Goal: Check status: Check status

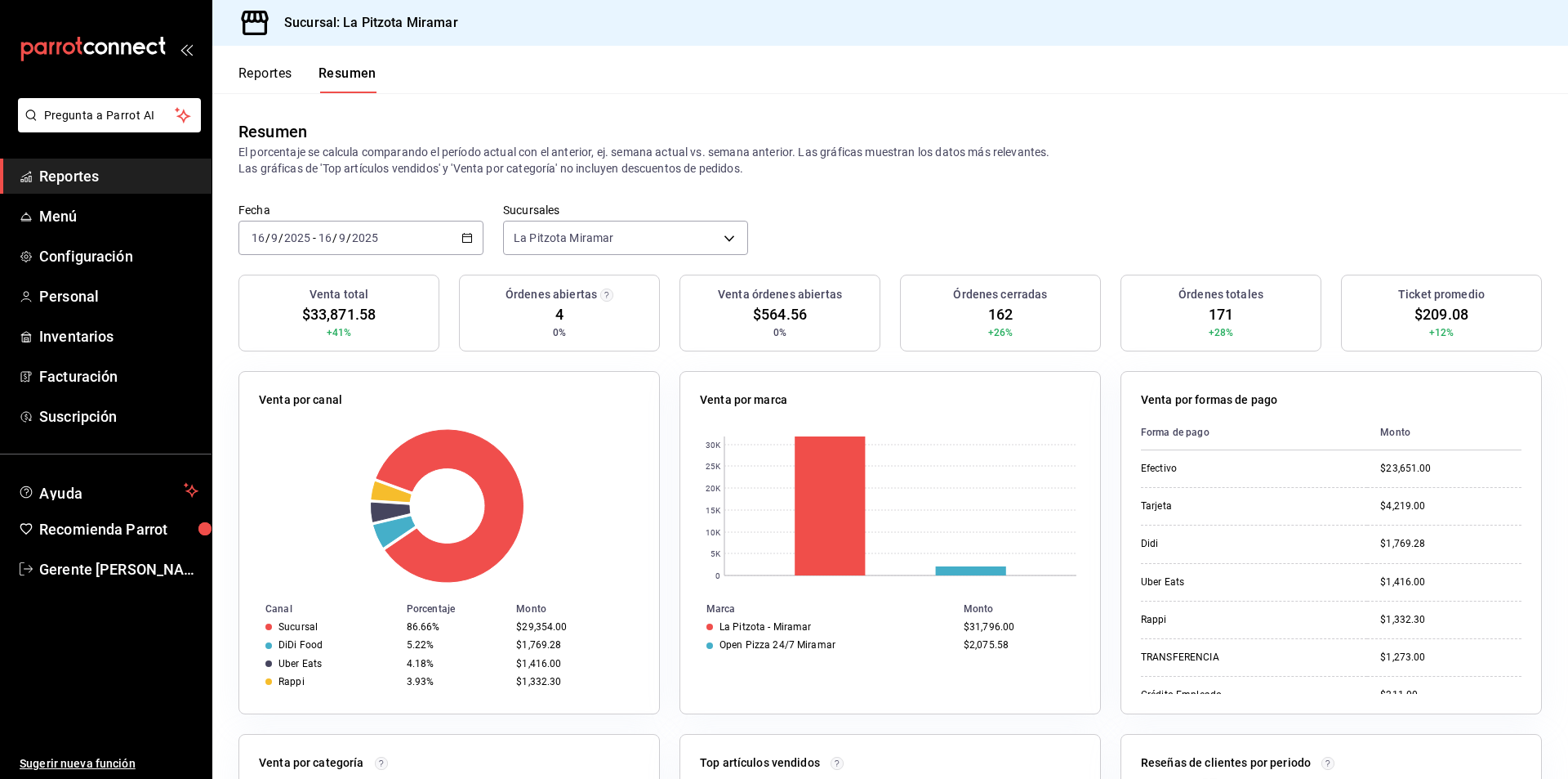
click at [465, 228] on div "[DATE] [DATE] - [DATE] [DATE]" at bounding box center [360, 238] width 245 height 34
click at [320, 465] on span "Rango de fechas" at bounding box center [315, 471] width 126 height 17
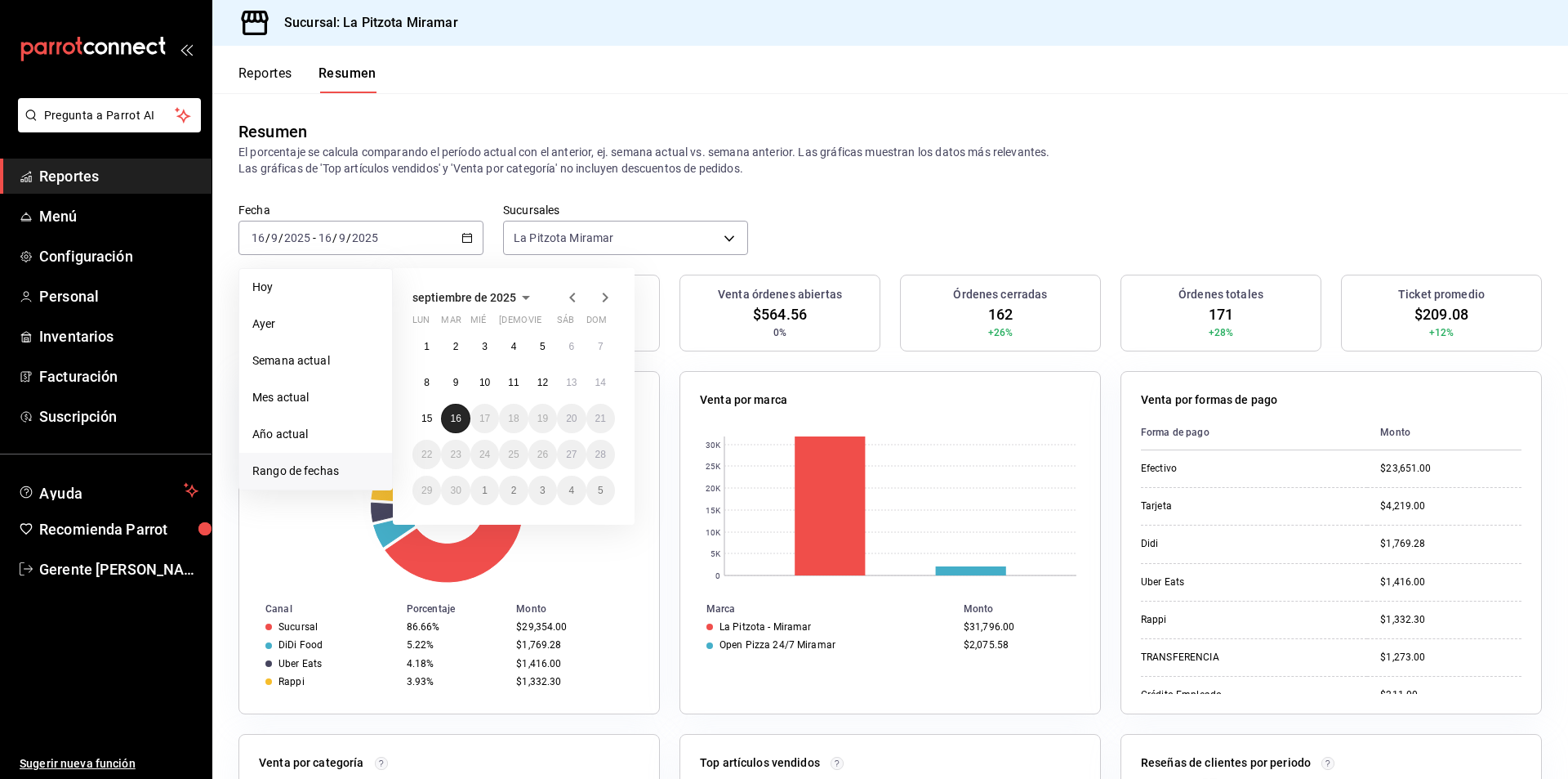
click at [461, 426] on button "16" at bounding box center [455, 418] width 29 height 30
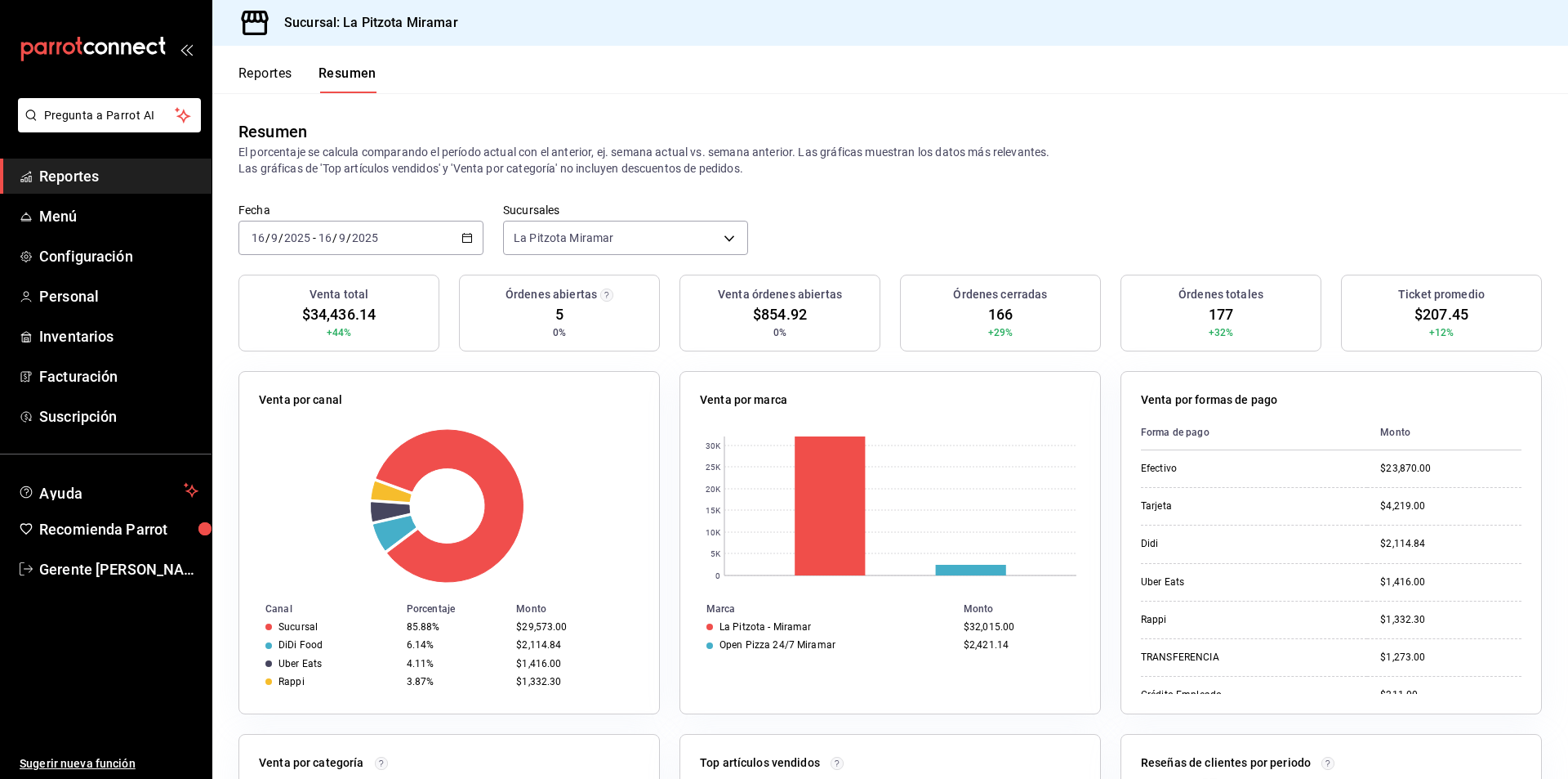
click at [471, 243] on div "[DATE] [DATE] - [DATE] [DATE]" at bounding box center [360, 238] width 245 height 34
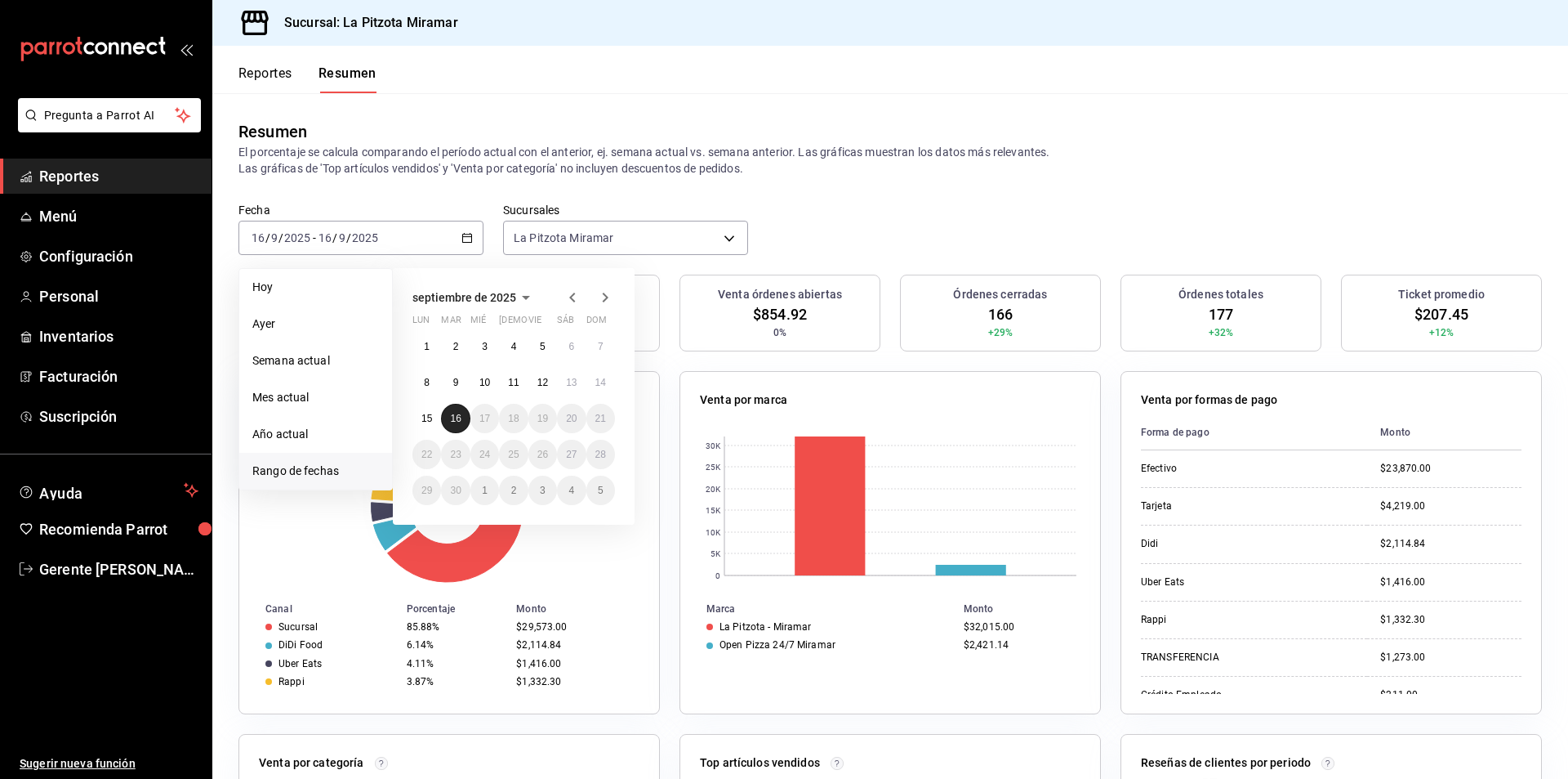
click at [455, 413] on abbr "16" at bounding box center [455, 418] width 11 height 12
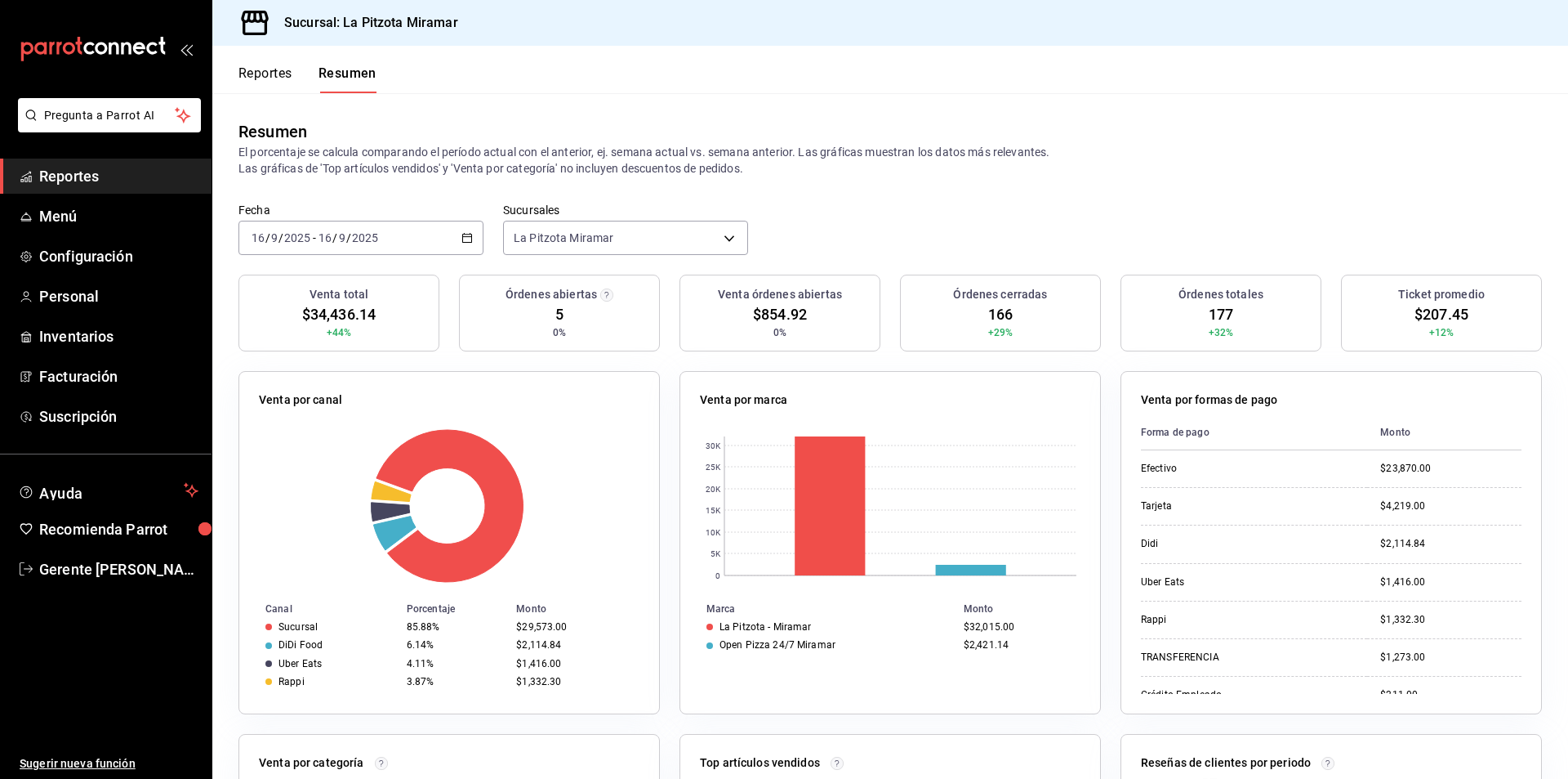
click at [472, 244] on div "[DATE] [DATE] - [DATE] [DATE]" at bounding box center [360, 238] width 245 height 34
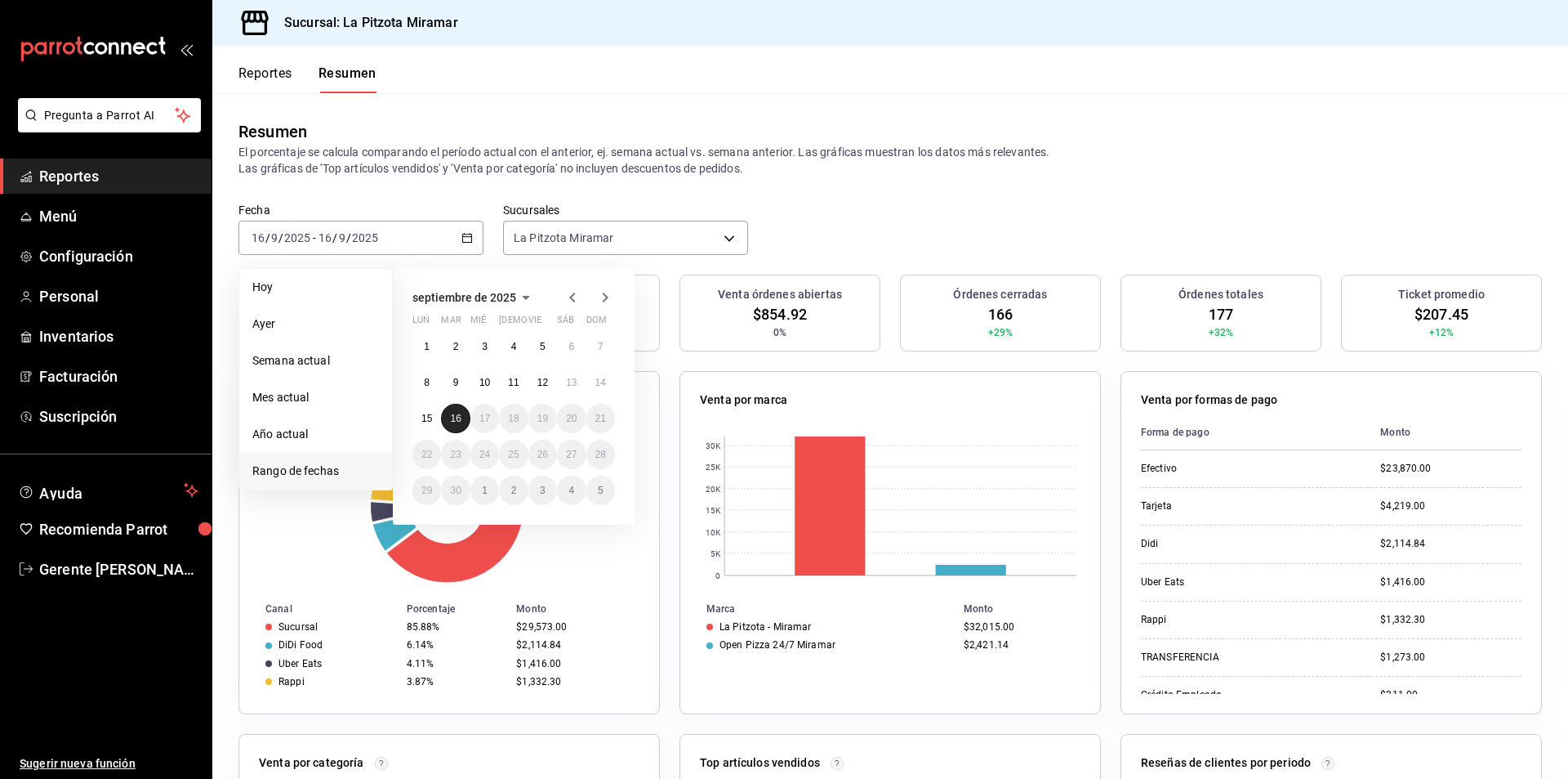
click at [465, 414] on button "16" at bounding box center [455, 418] width 29 height 30
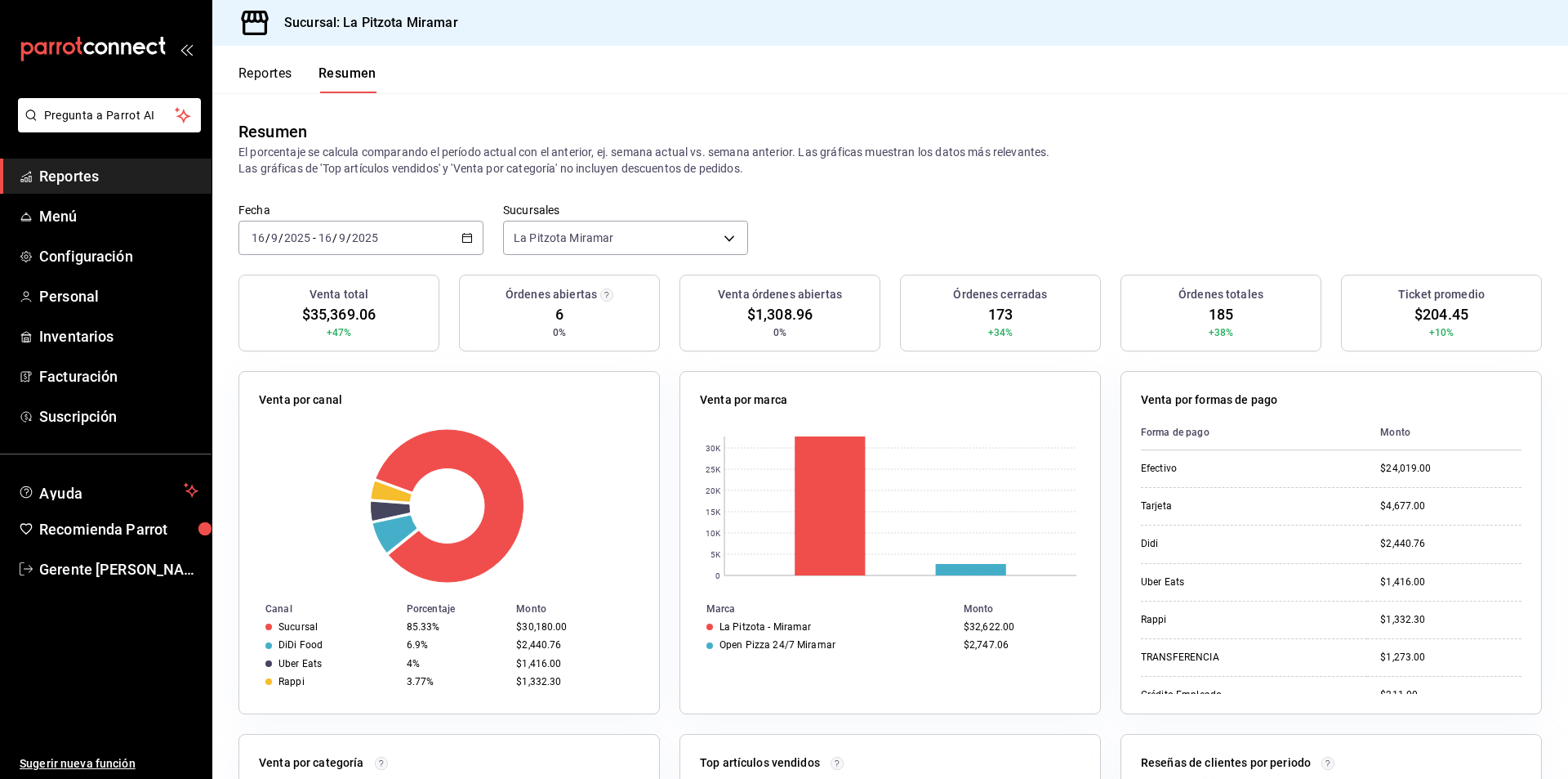
click at [464, 239] on icon "button" at bounding box center [467, 238] width 12 height 12
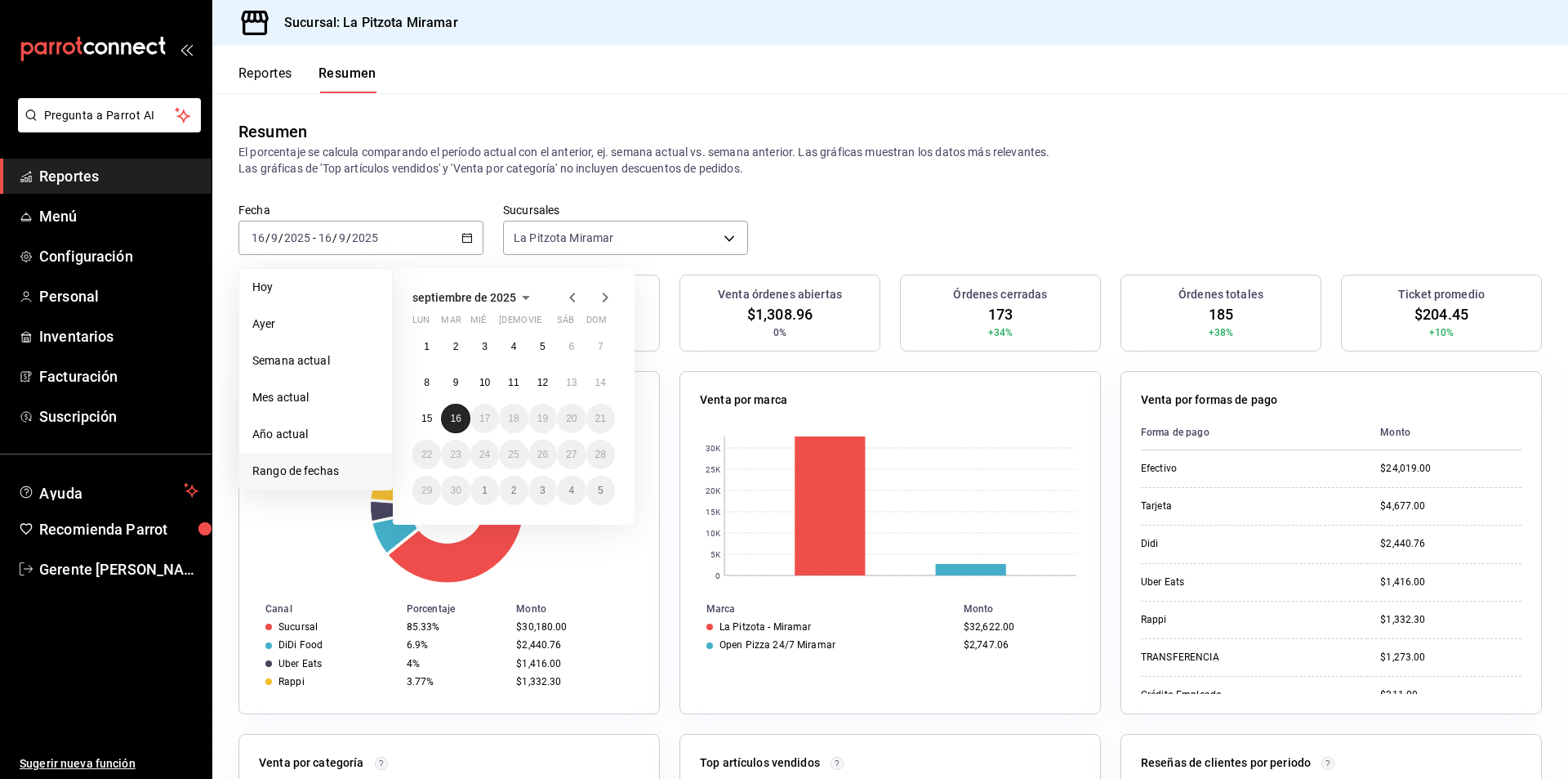
click at [456, 413] on abbr "16" at bounding box center [455, 418] width 11 height 12
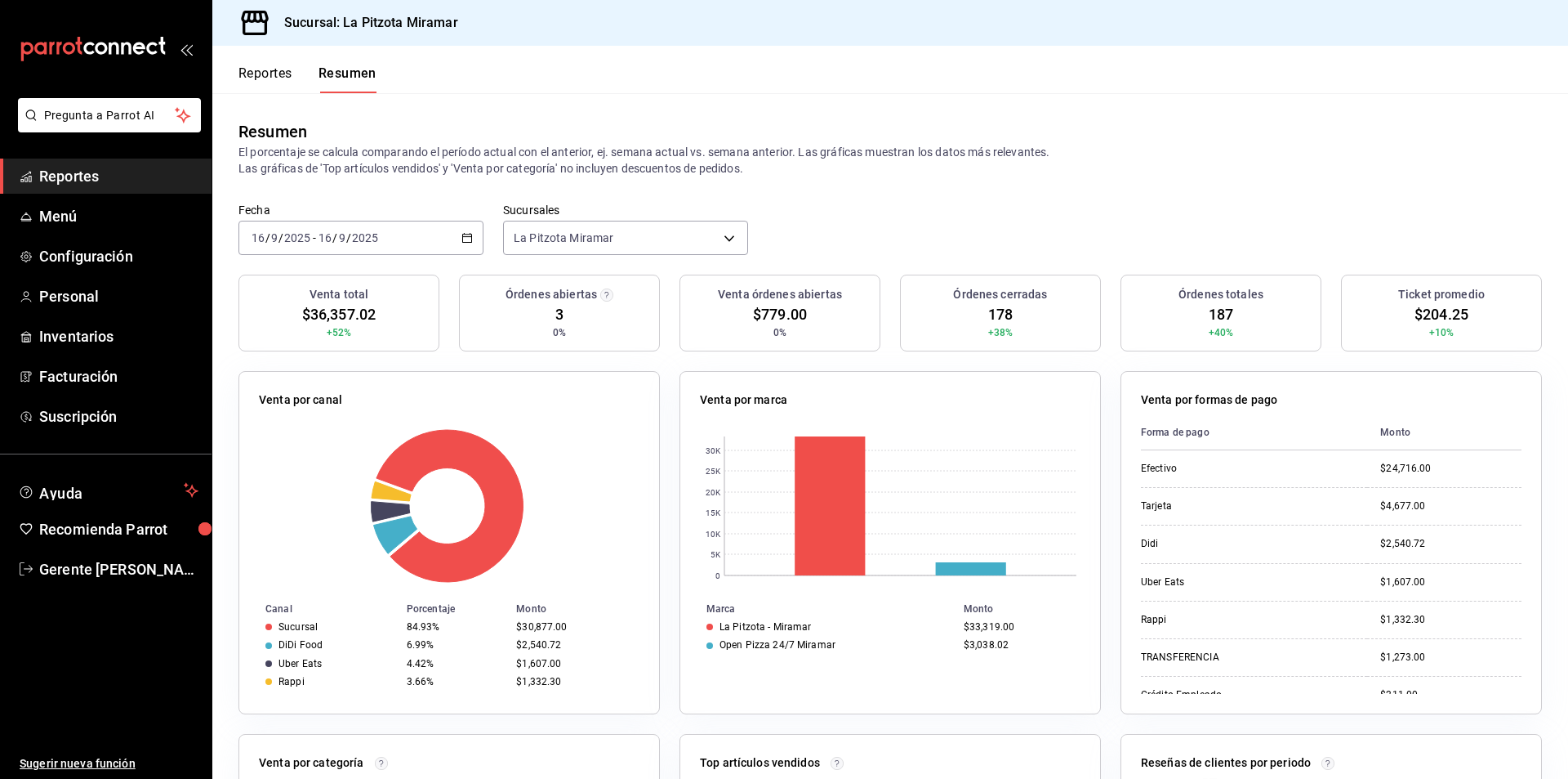
click at [525, 127] on div "Resumen" at bounding box center [890, 131] width 1303 height 24
click at [477, 251] on div "[DATE] [DATE] - [DATE] [DATE]" at bounding box center [360, 238] width 245 height 34
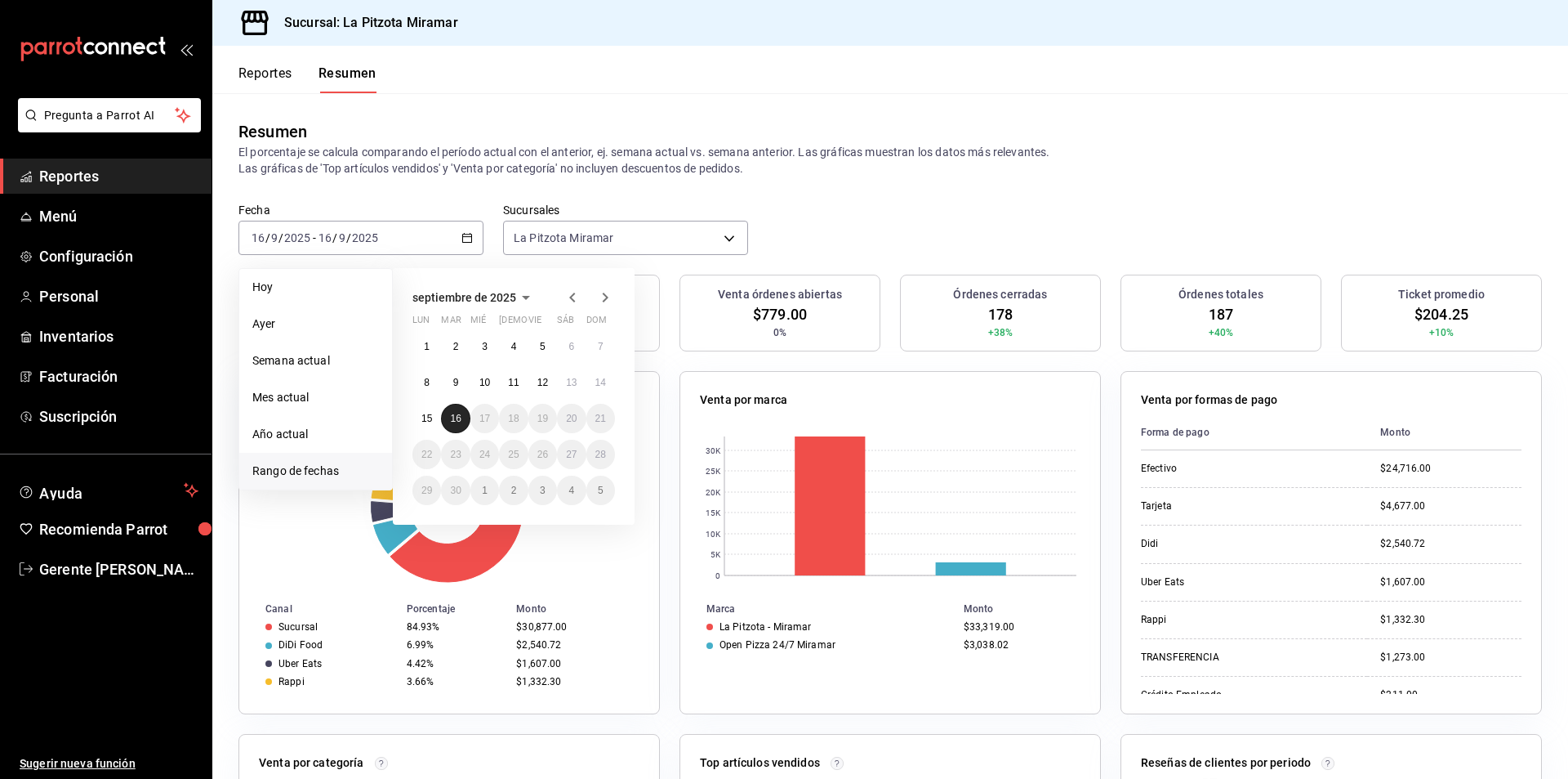
click at [462, 429] on button "16" at bounding box center [455, 418] width 29 height 30
click at [456, 418] on abbr "16" at bounding box center [455, 418] width 11 height 12
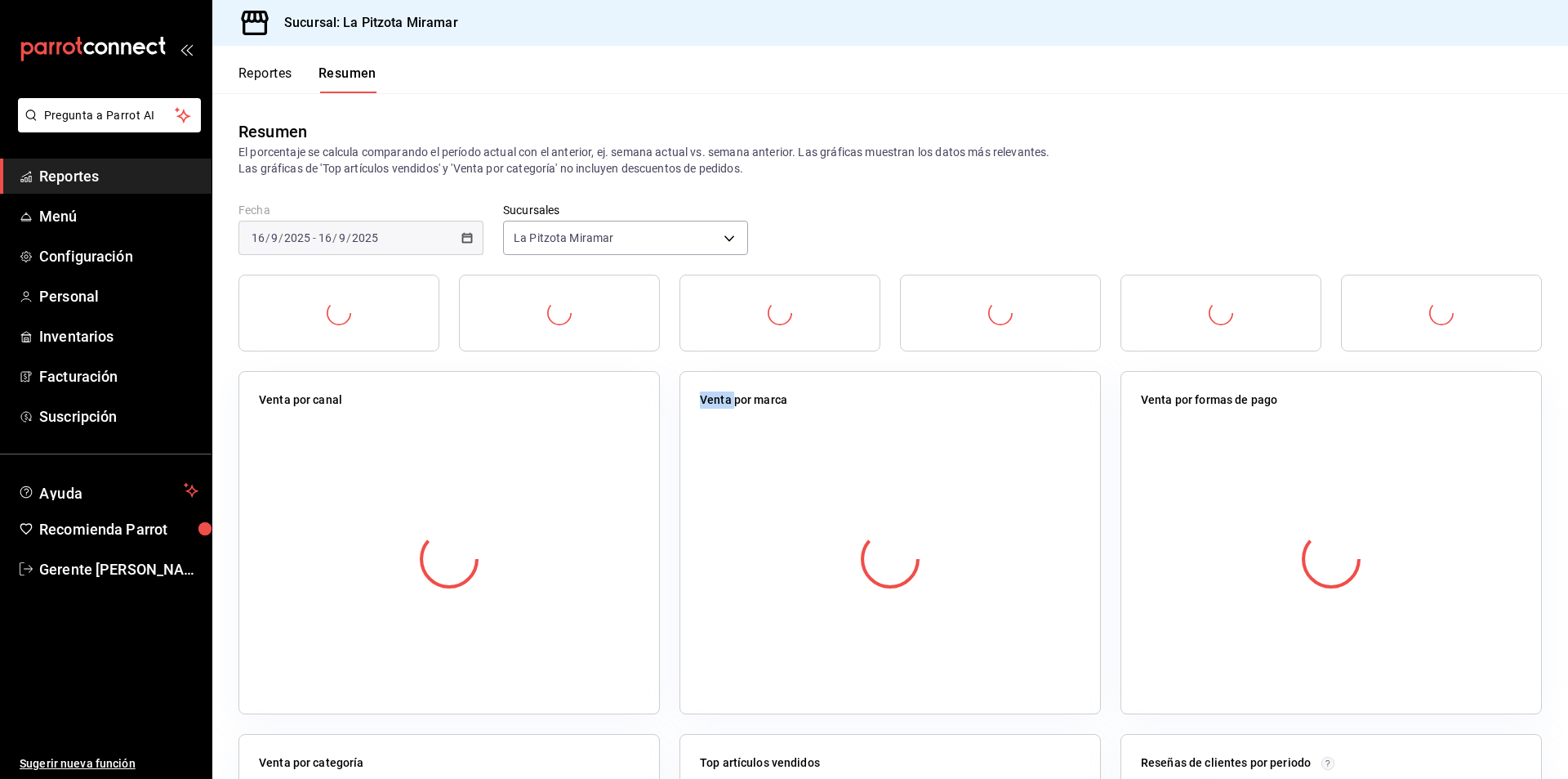
drag, startPoint x: 458, startPoint y: 419, endPoint x: 443, endPoint y: 428, distance: 17.5
click at [459, 420] on div at bounding box center [449, 558] width 380 height 287
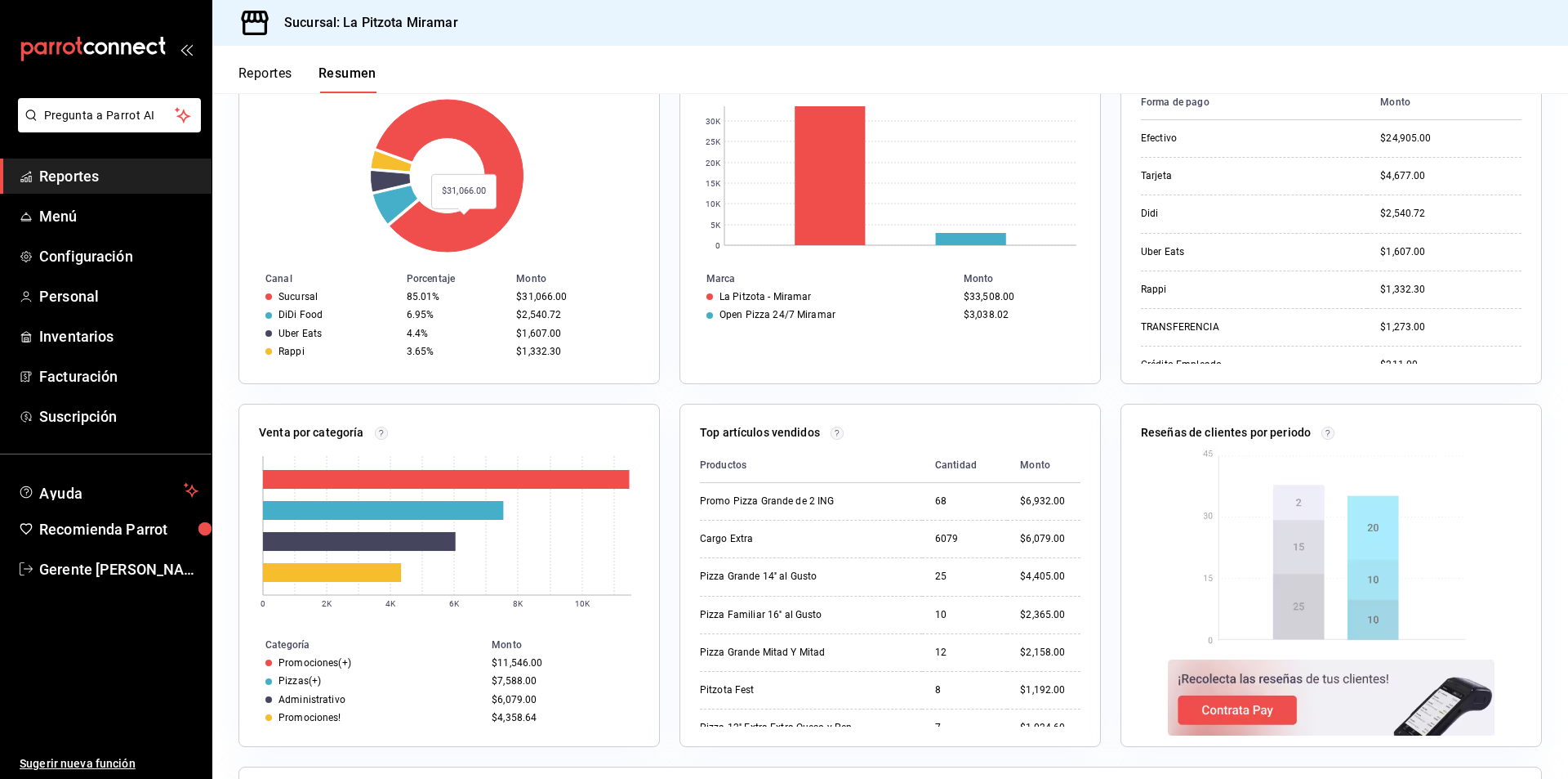
scroll to position [491, 0]
